Goal: Use online tool/utility

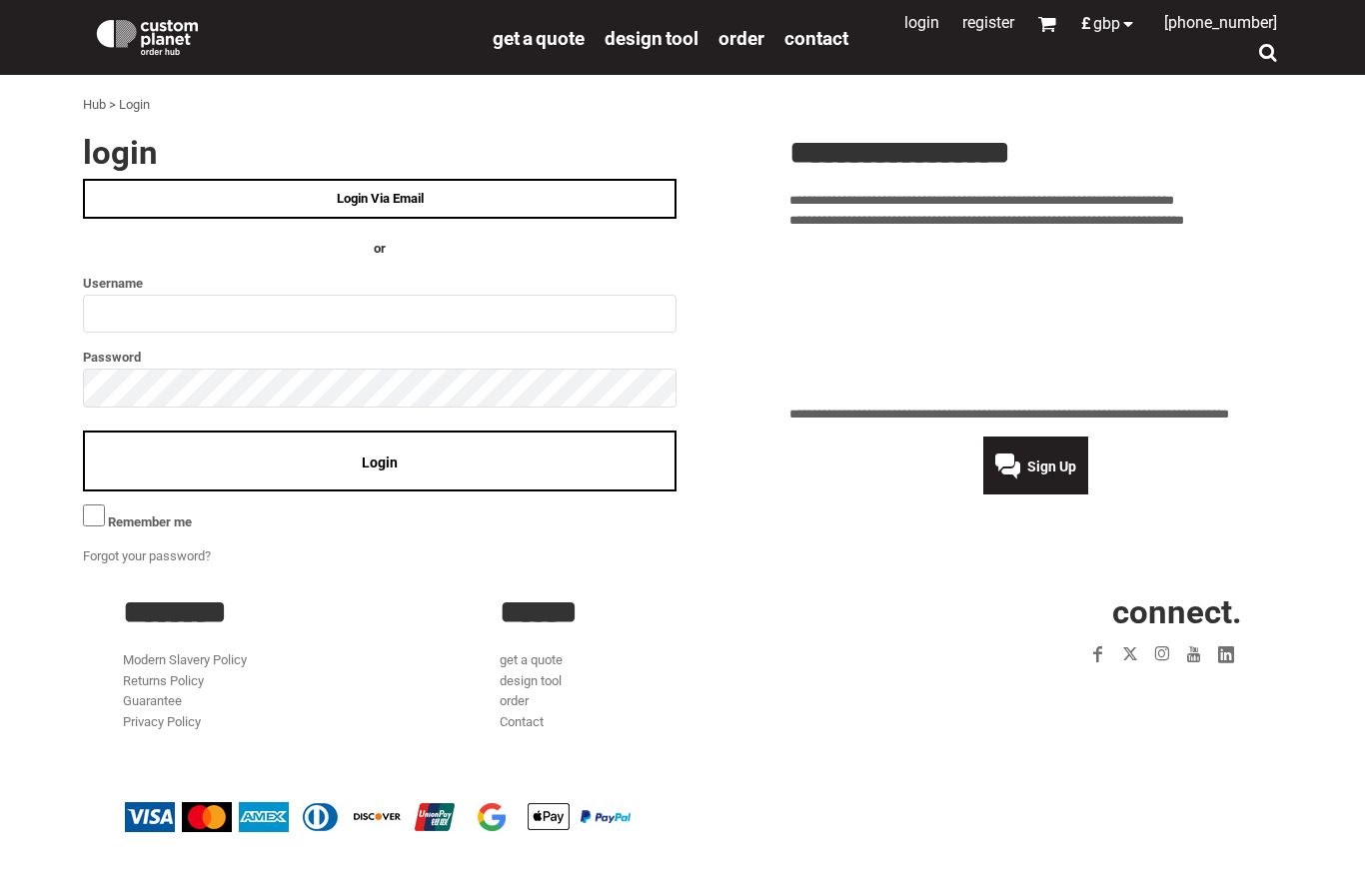
click at [111, 185] on link "Login Via Email" at bounding box center [380, 199] width 594 height 40
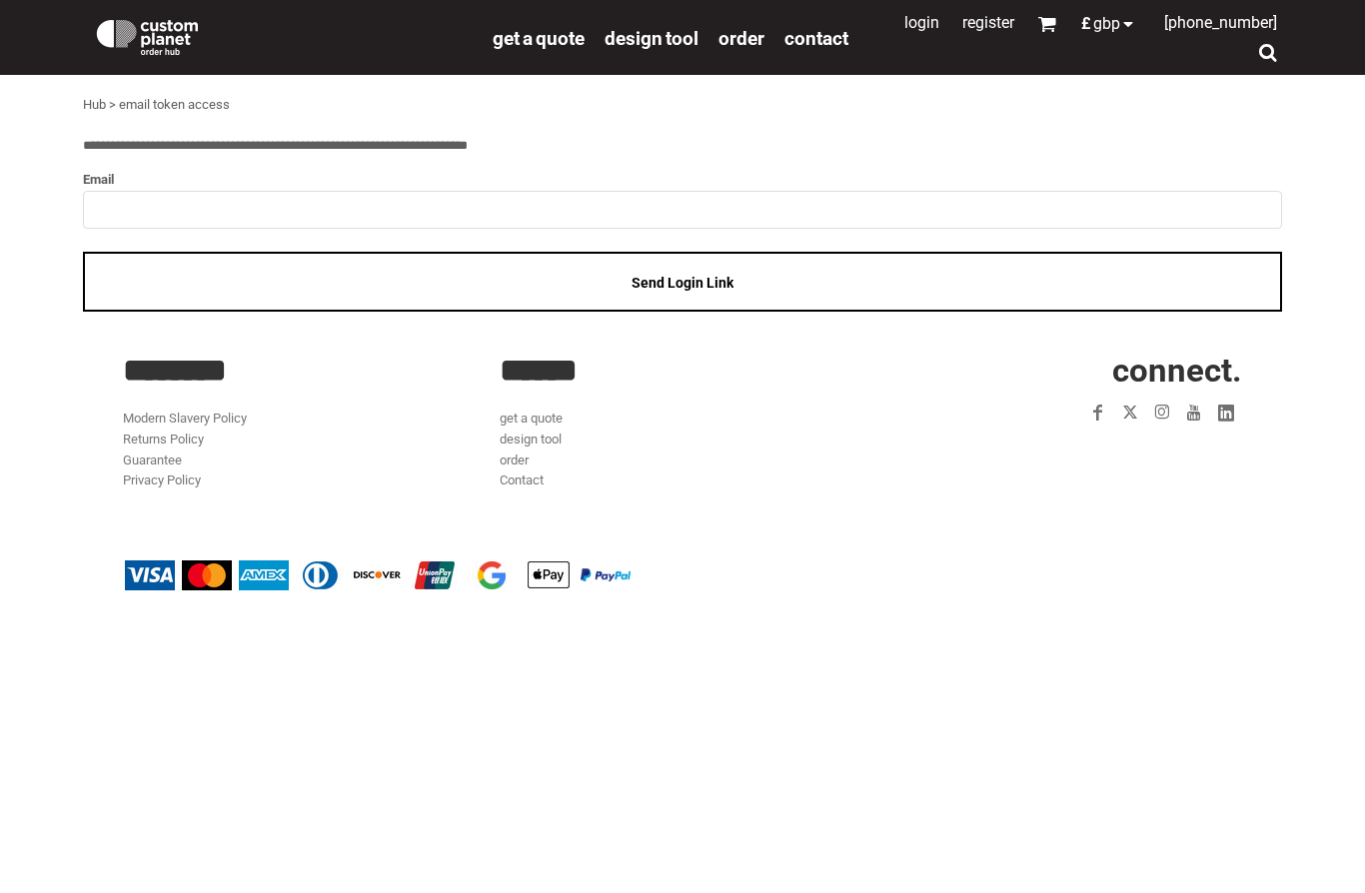
click at [37, 155] on div "**********" at bounding box center [682, 231] width 1341 height 190
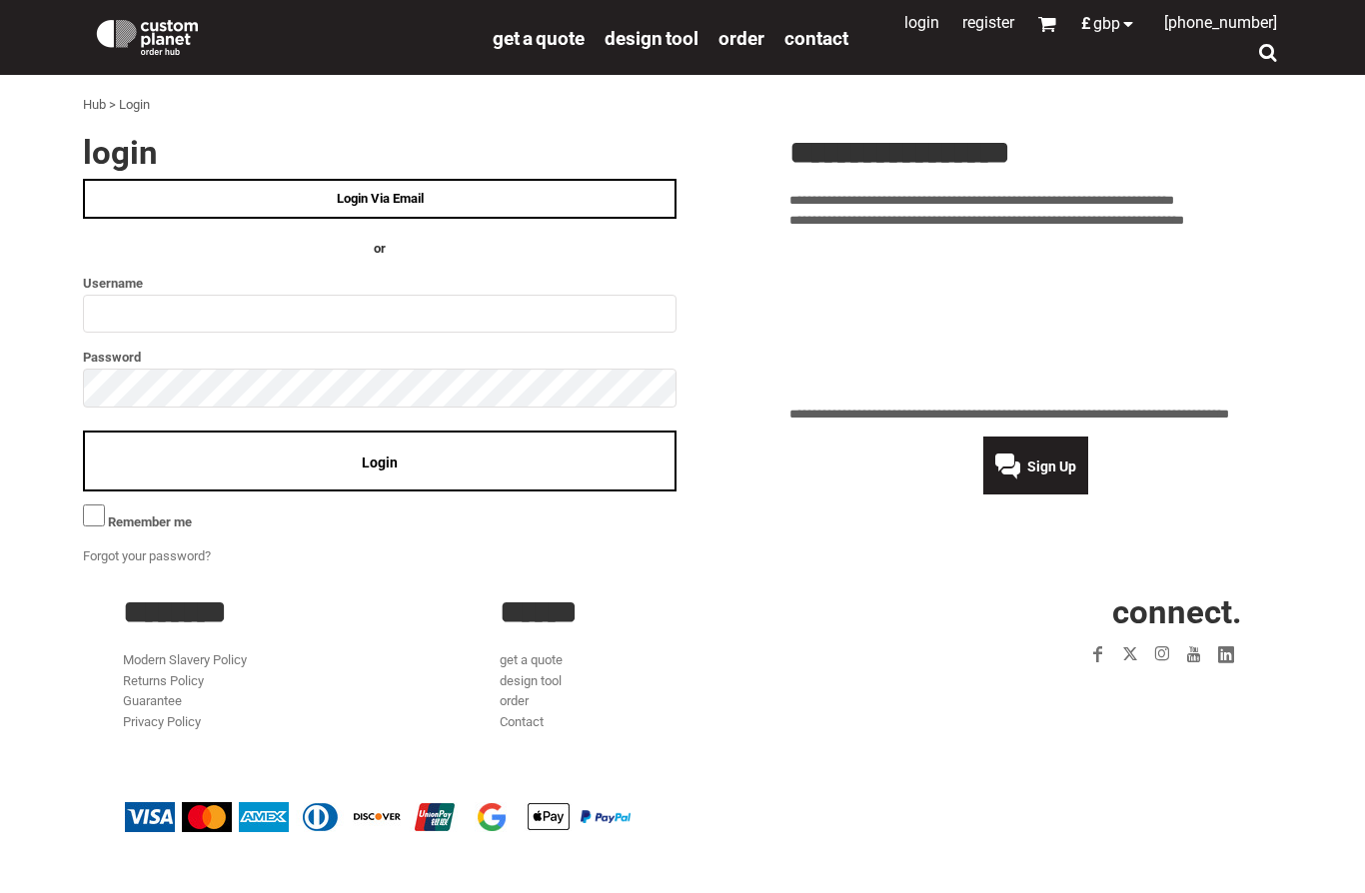
click at [622, 32] on span "design tool" at bounding box center [651, 38] width 94 height 23
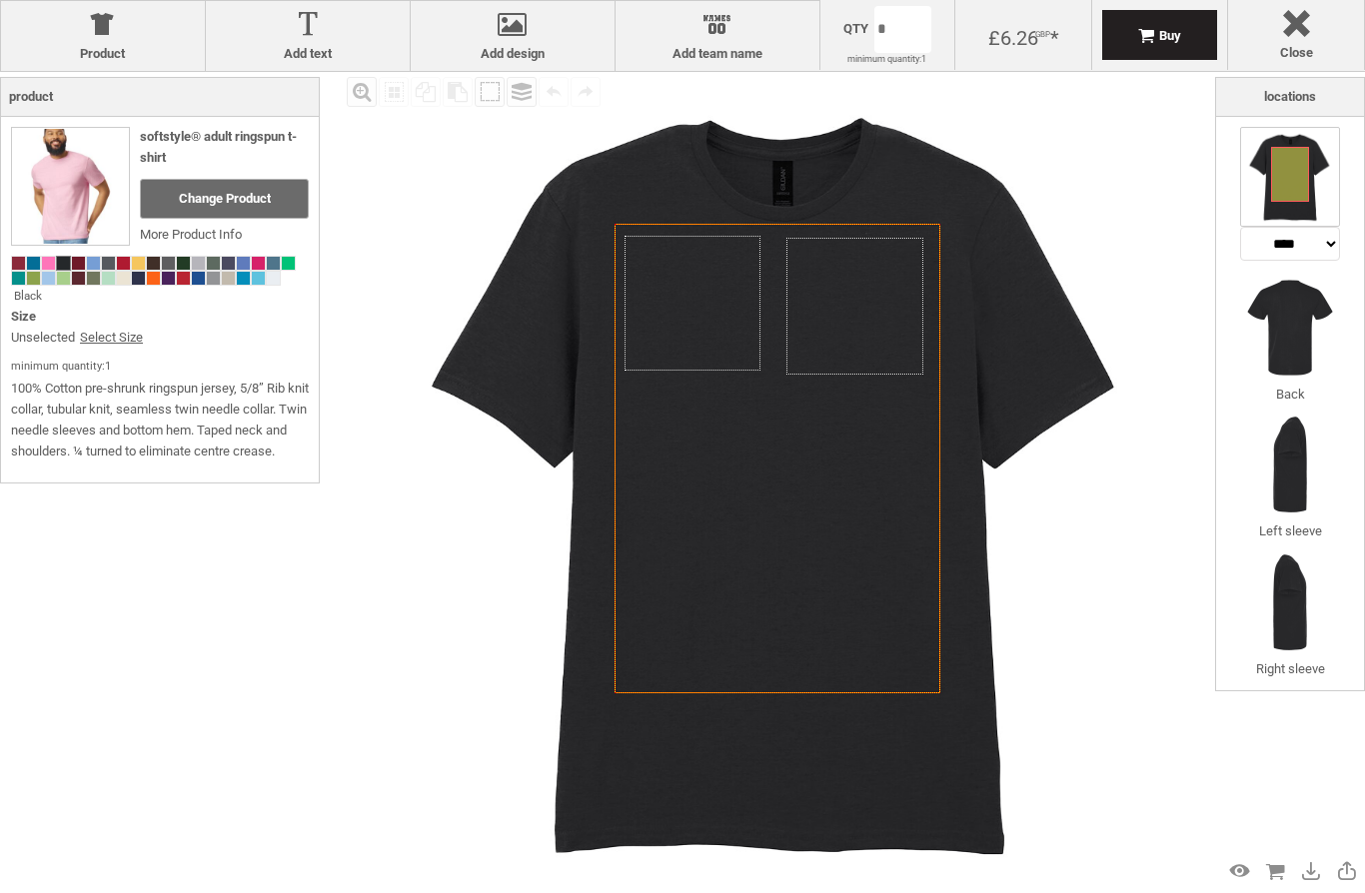
click at [86, 28] on div at bounding box center [103, 28] width 184 height 35
click at [120, 39] on div at bounding box center [103, 28] width 184 height 35
click at [101, 29] on div at bounding box center [103, 28] width 184 height 35
